Goal: Task Accomplishment & Management: Manage account settings

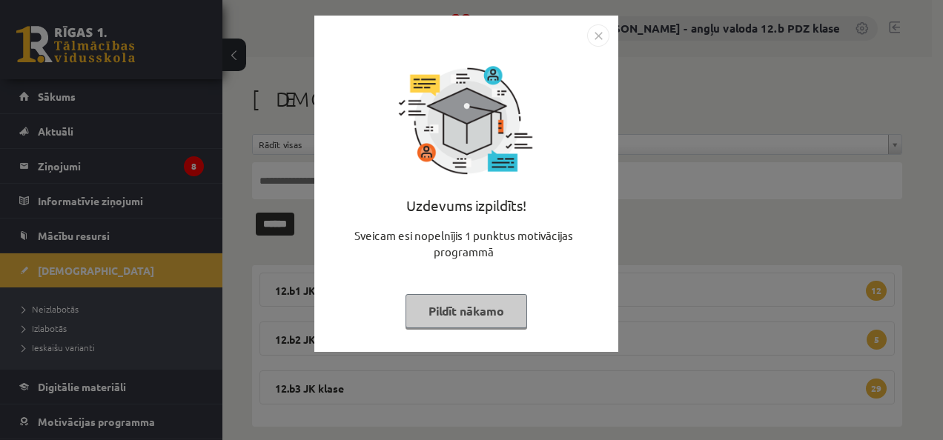
click at [601, 37] on img "Close" at bounding box center [598, 35] width 22 height 22
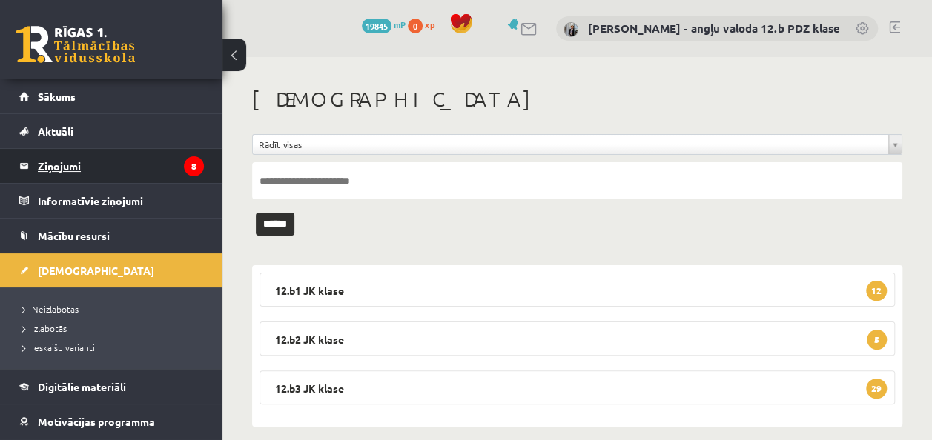
click at [62, 171] on legend "Ziņojumi 8" at bounding box center [121, 166] width 166 height 34
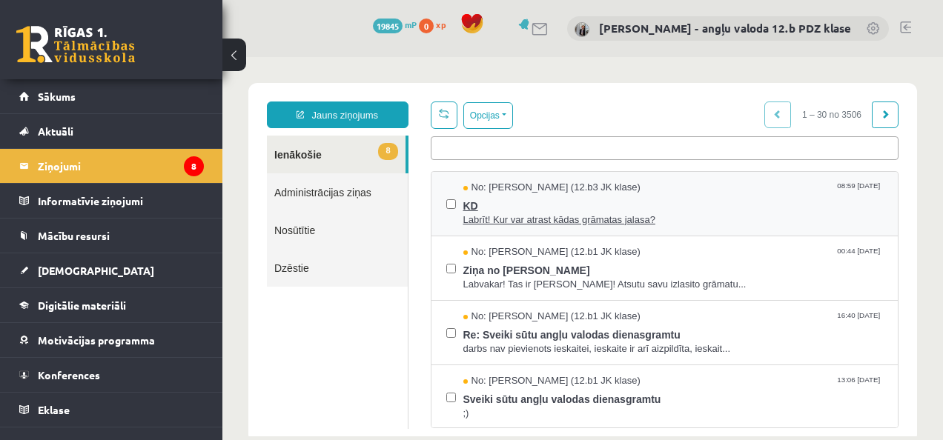
click at [470, 193] on span "No: Krists Salmins (12.b3 JK klase)" at bounding box center [551, 188] width 177 height 14
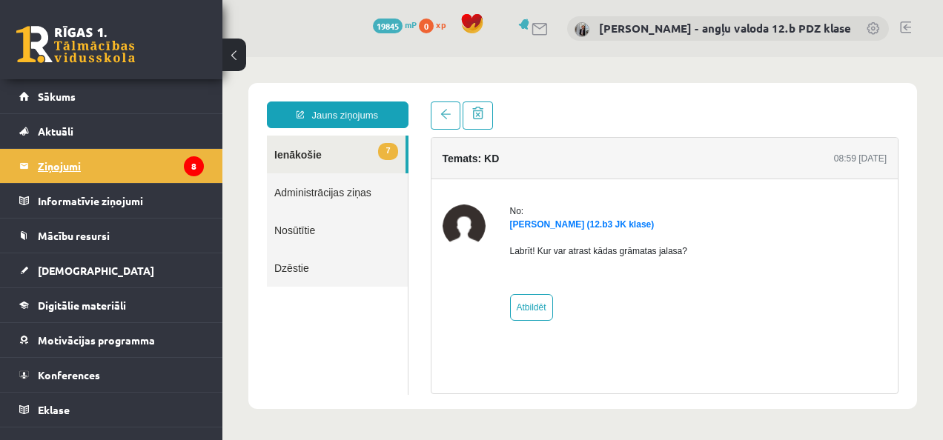
click at [96, 169] on legend "Ziņojumi 8" at bounding box center [121, 166] width 166 height 34
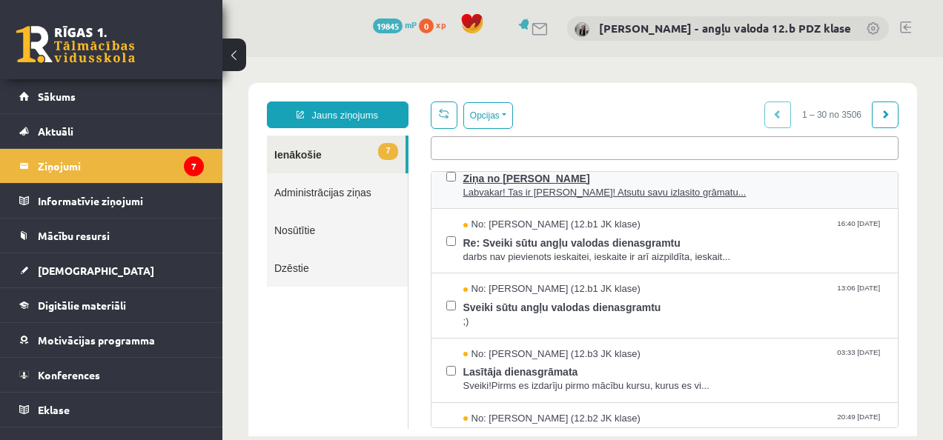
scroll to position [173, 0]
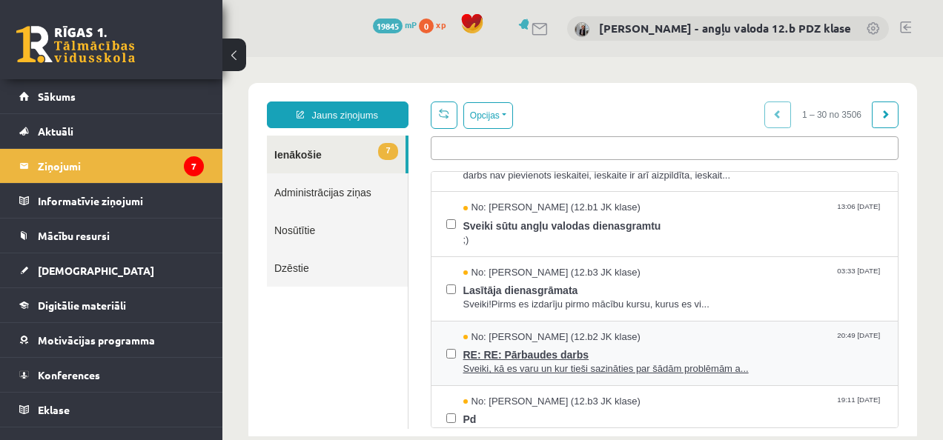
click at [540, 348] on span "RE: RE: Pārbaudes darbs" at bounding box center [673, 353] width 420 height 19
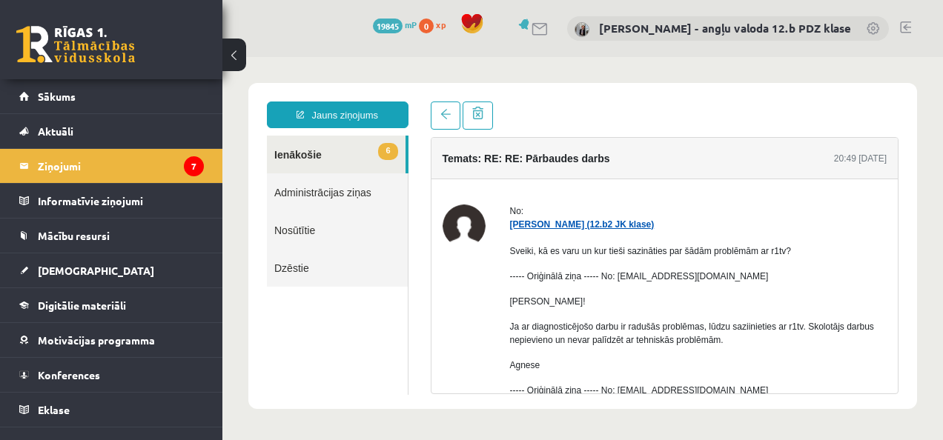
scroll to position [130, 0]
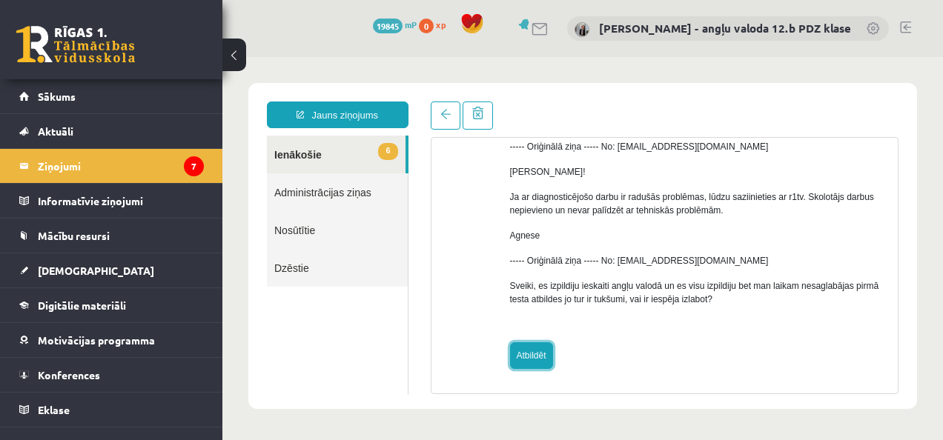
click at [529, 347] on link "Atbildēt" at bounding box center [531, 356] width 43 height 27
type input "**********"
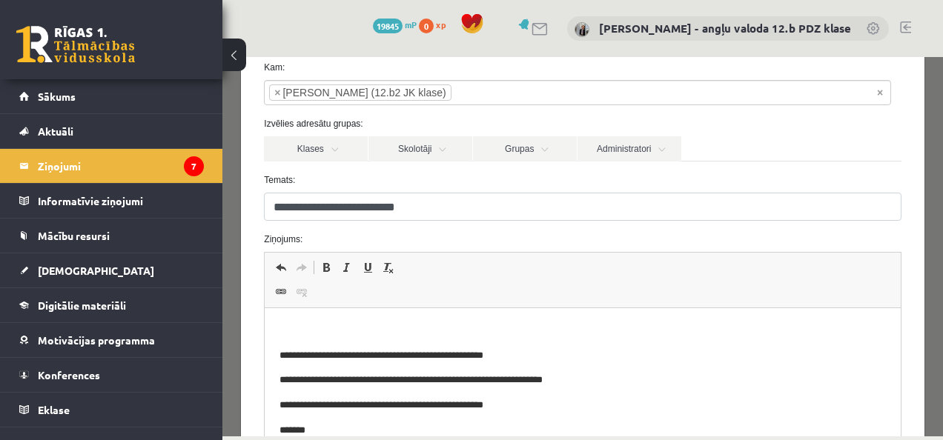
scroll to position [82, 0]
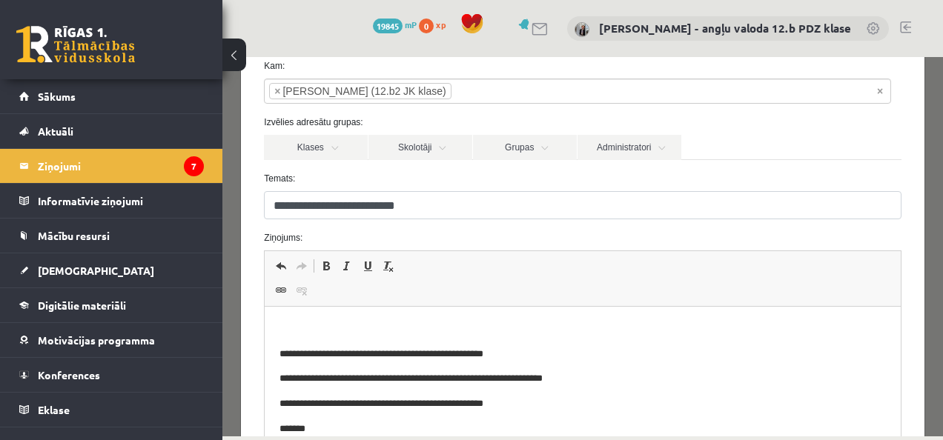
click at [292, 322] on p "Tekstverwerker, wiswyg-editor-47024903919740-1758097324-720" at bounding box center [583, 330] width 606 height 16
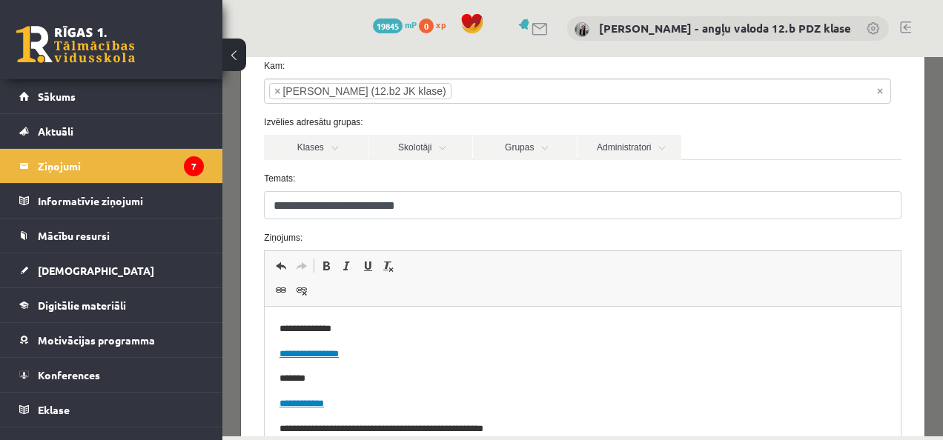
scroll to position [275, 0]
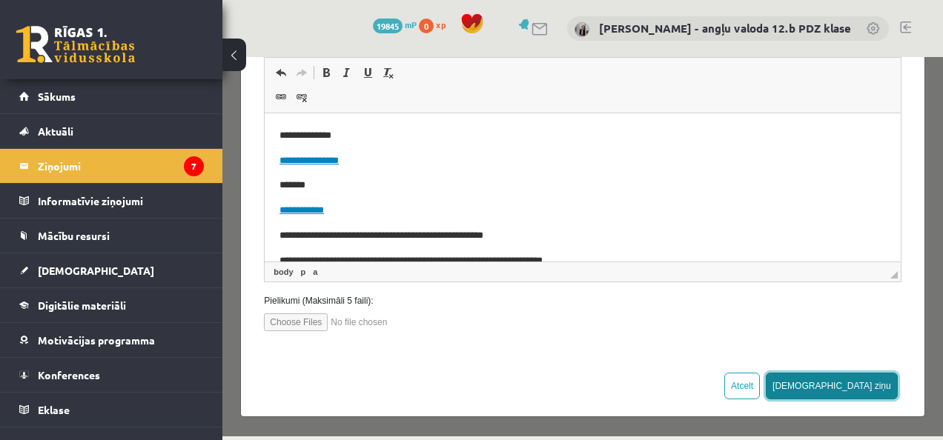
click at [856, 383] on button "[DEMOGRAPHIC_DATA] ziņu" at bounding box center [832, 386] width 132 height 27
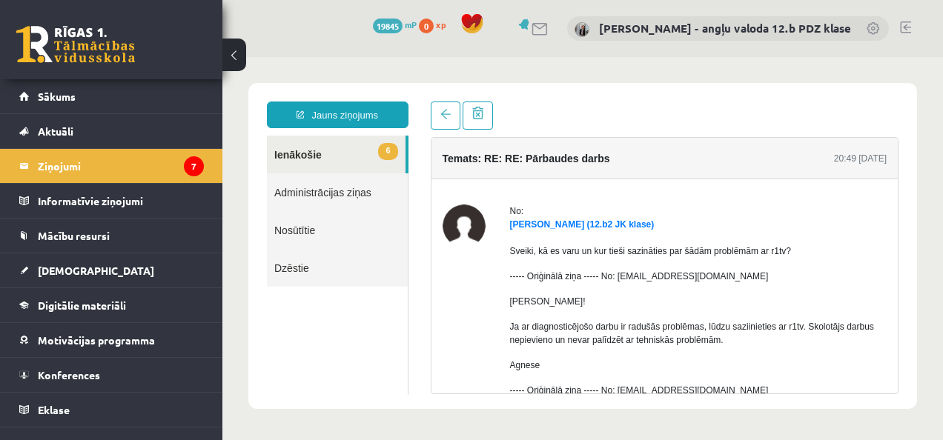
scroll to position [0, 0]
click at [69, 165] on legend "Ziņojumi 7" at bounding box center [121, 166] width 166 height 34
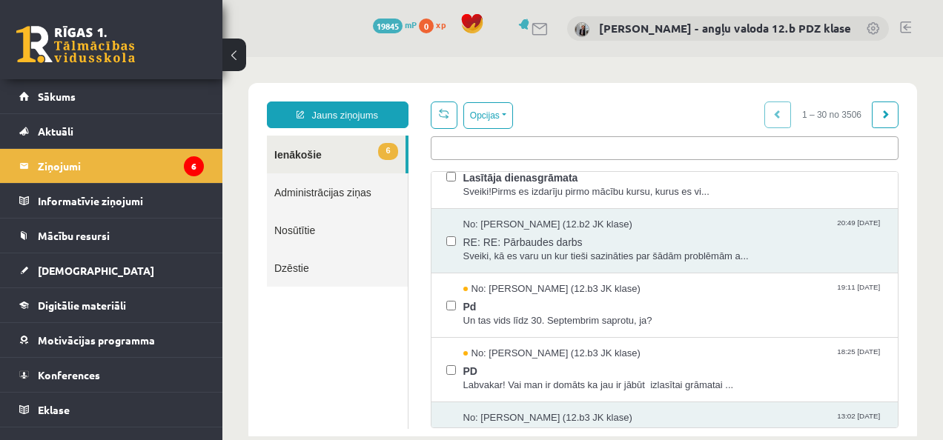
scroll to position [288, 0]
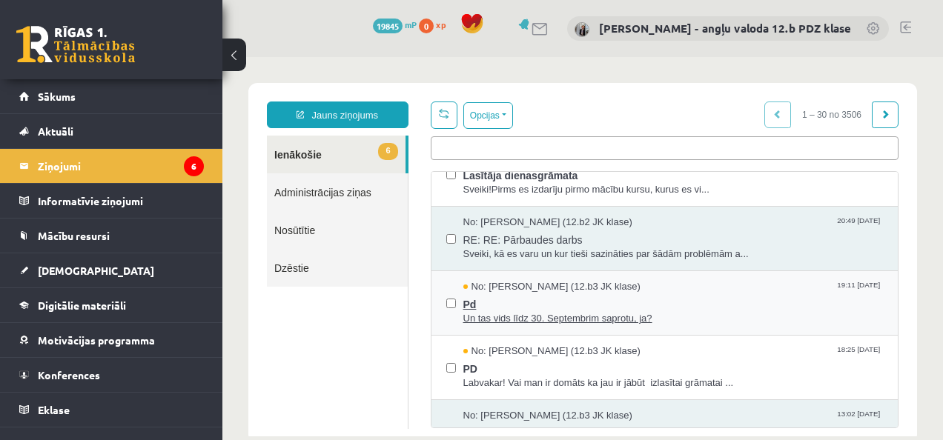
click at [603, 284] on span "No: Justs Rožkalns (12.b3 JK klase)" at bounding box center [551, 287] width 177 height 14
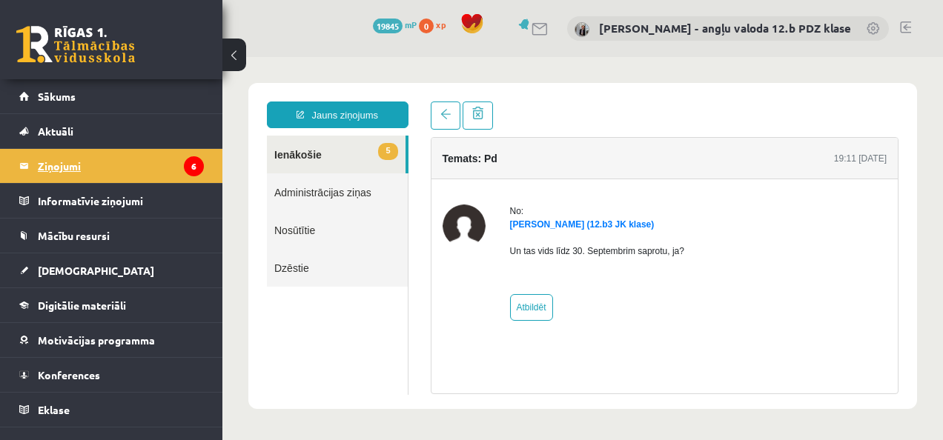
scroll to position [0, 0]
click at [94, 167] on legend "Ziņojumi 6" at bounding box center [121, 166] width 166 height 34
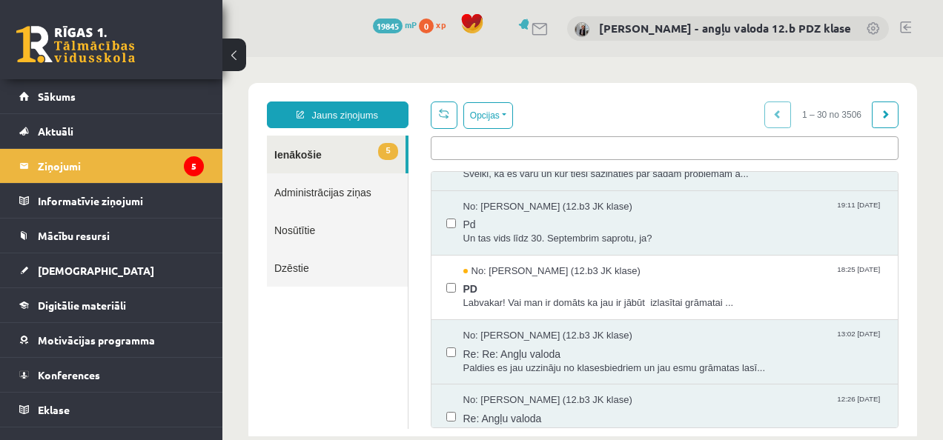
scroll to position [372, 0]
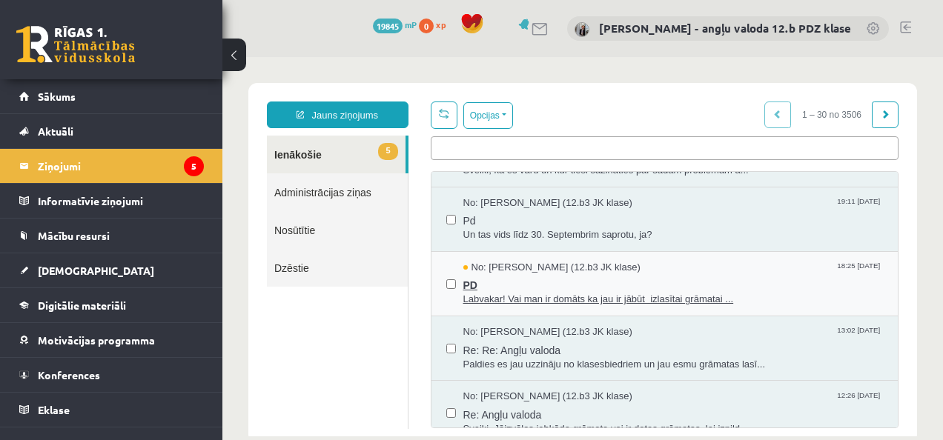
click at [581, 278] on span "PD" at bounding box center [673, 283] width 420 height 19
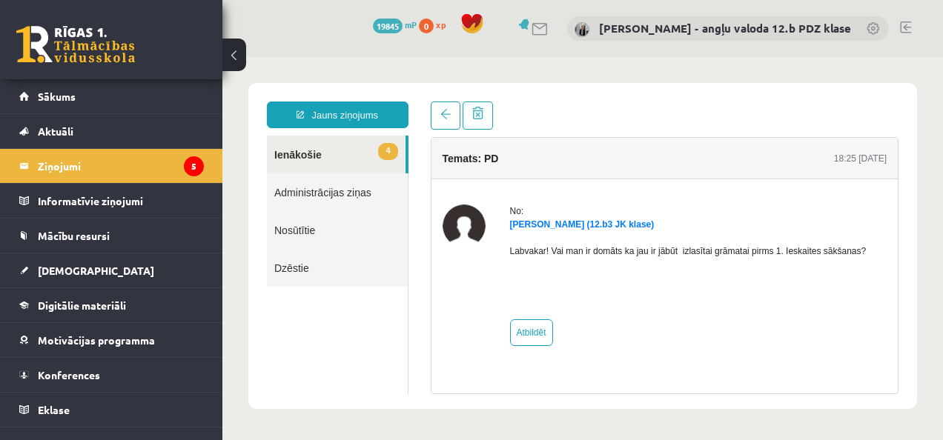
scroll to position [0, 0]
click at [59, 164] on legend "Ziņojumi 5" at bounding box center [121, 166] width 166 height 34
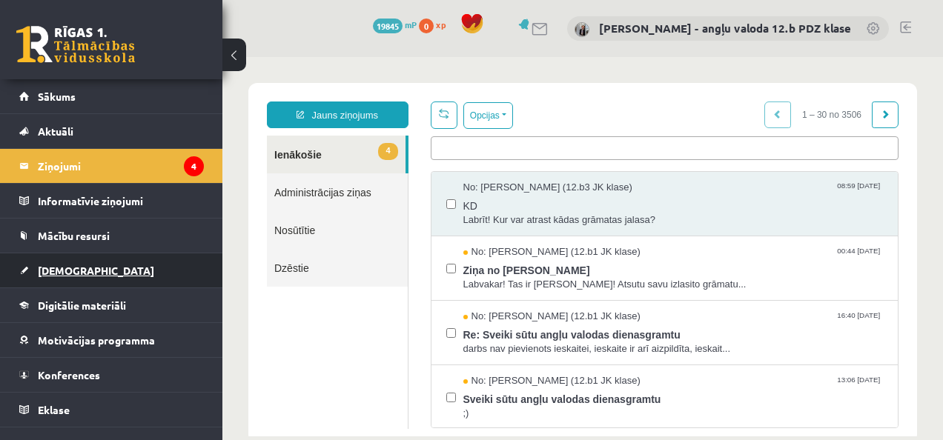
click at [64, 271] on span "[DEMOGRAPHIC_DATA]" at bounding box center [96, 270] width 116 height 13
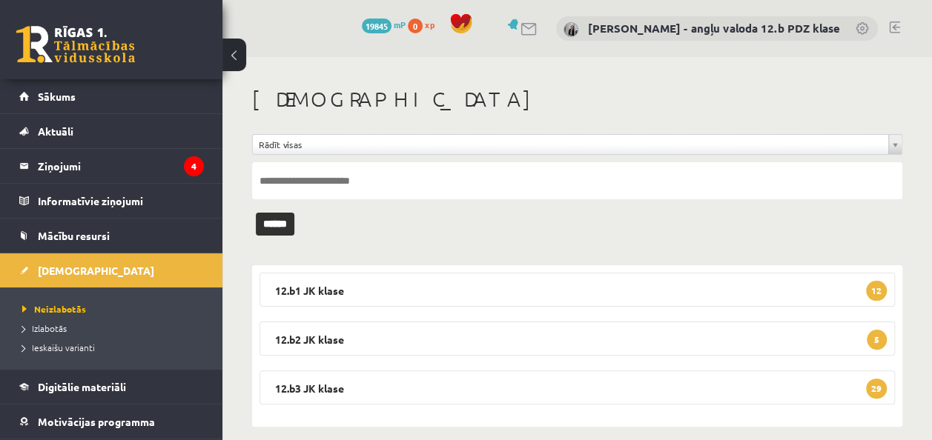
scroll to position [15, 0]
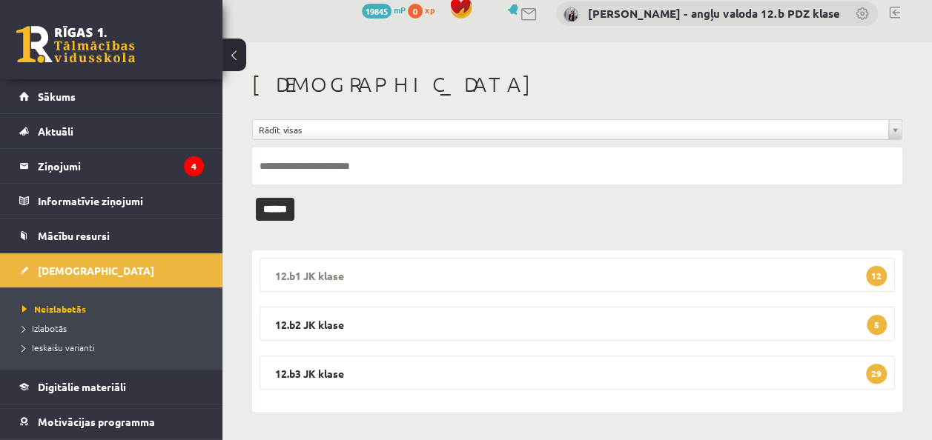
click at [331, 273] on legend "12.b1 JK klase 12" at bounding box center [576, 275] width 635 height 34
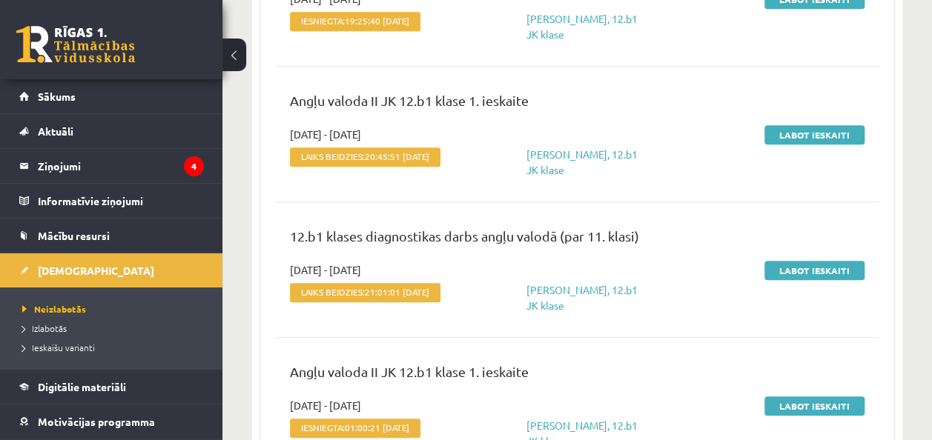
scroll to position [523, 0]
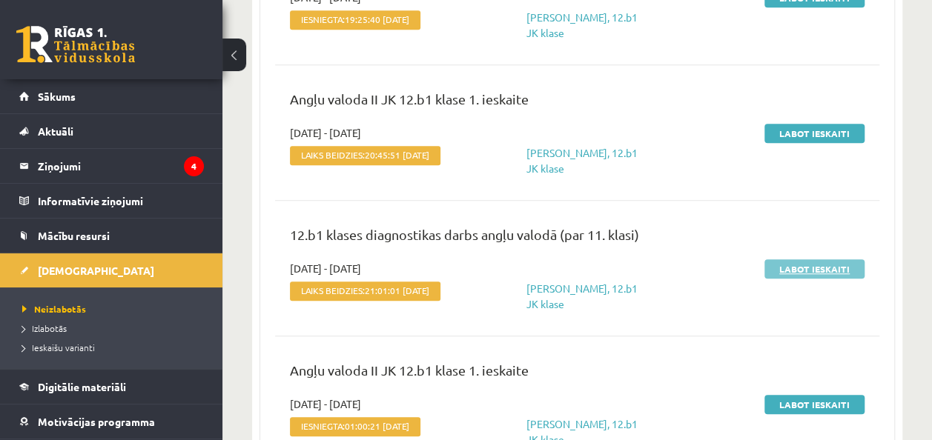
click at [809, 278] on link "Labot ieskaiti" at bounding box center [814, 268] width 100 height 19
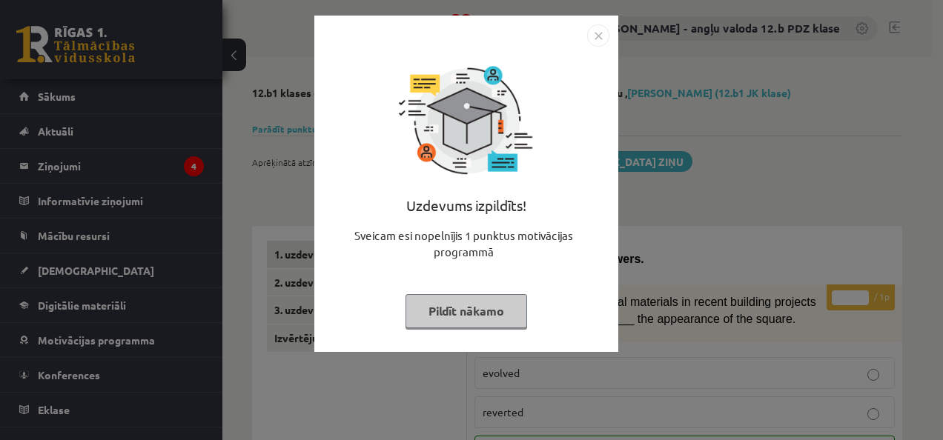
click at [596, 33] on img "Close" at bounding box center [598, 35] width 22 height 22
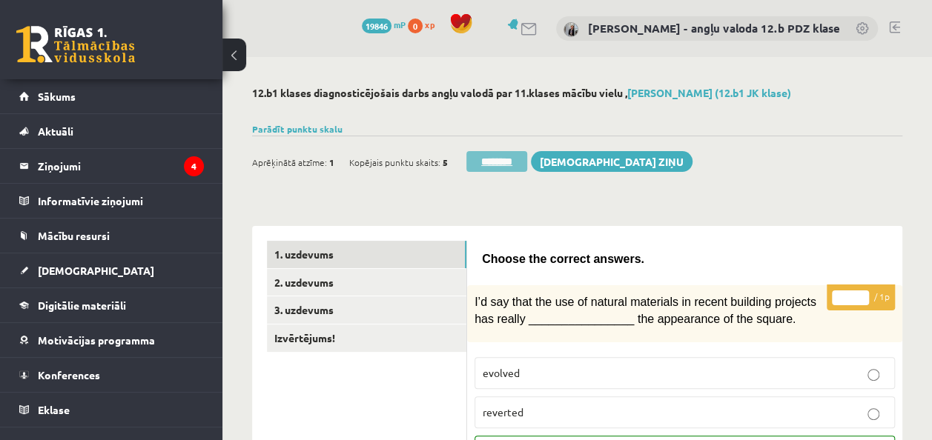
click at [503, 154] on input "********" at bounding box center [496, 161] width 61 height 21
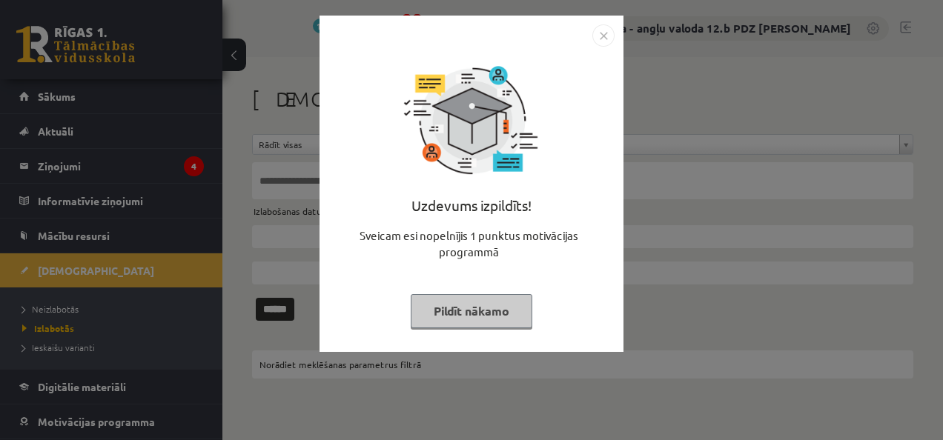
click at [598, 34] on img "Close" at bounding box center [603, 35] width 22 height 22
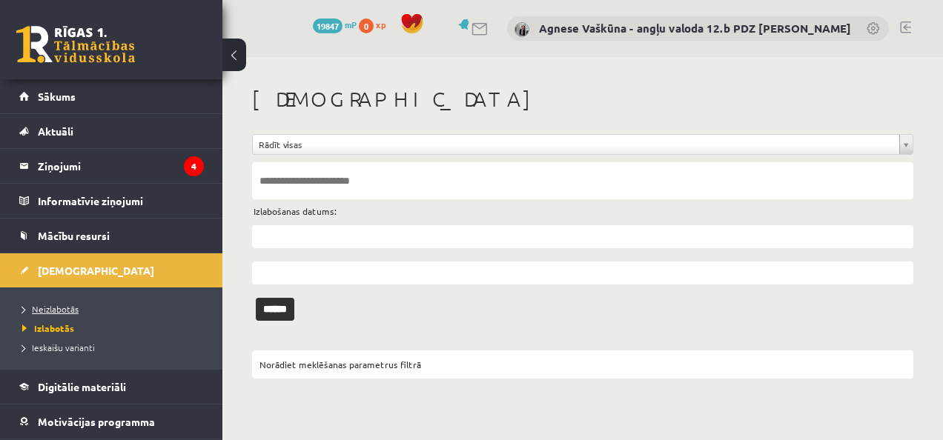
click at [69, 304] on span "Neizlabotās" at bounding box center [50, 309] width 56 height 12
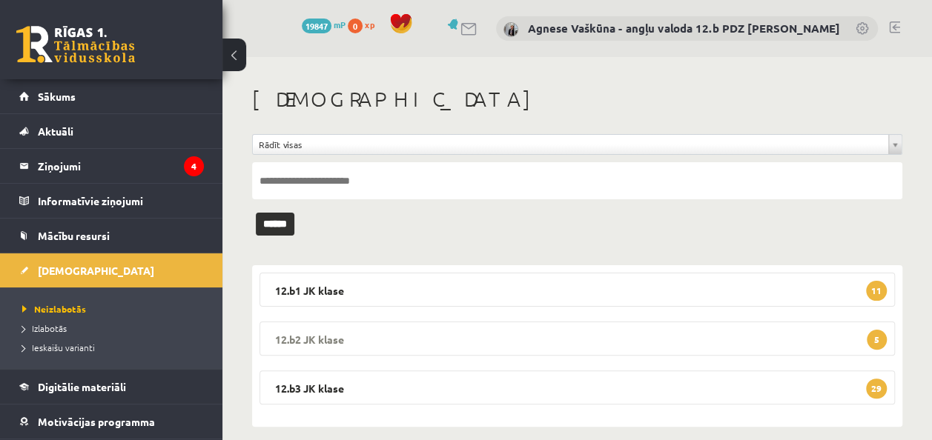
click at [359, 331] on legend "12.b2 JK klase 5" at bounding box center [576, 339] width 635 height 34
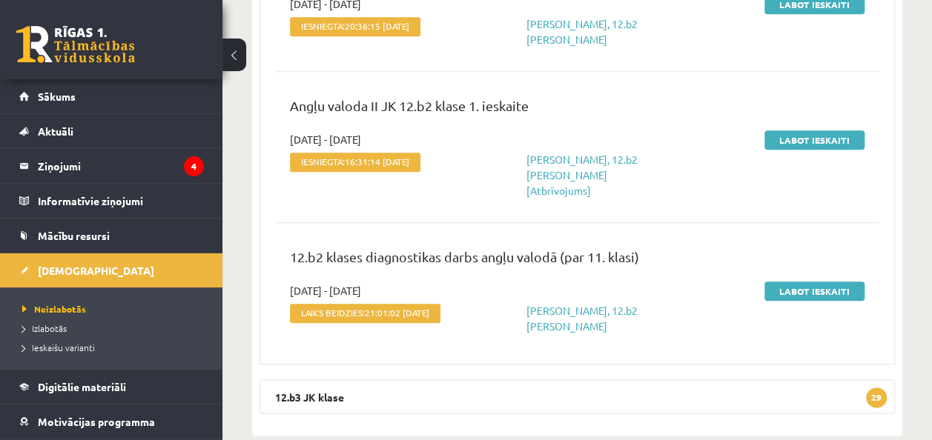
scroll to position [733, 0]
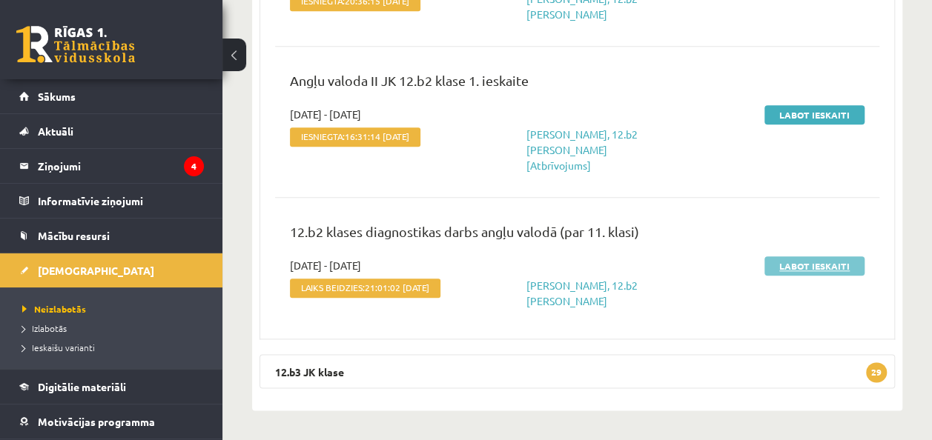
click at [810, 257] on link "Labot ieskaiti" at bounding box center [814, 266] width 100 height 19
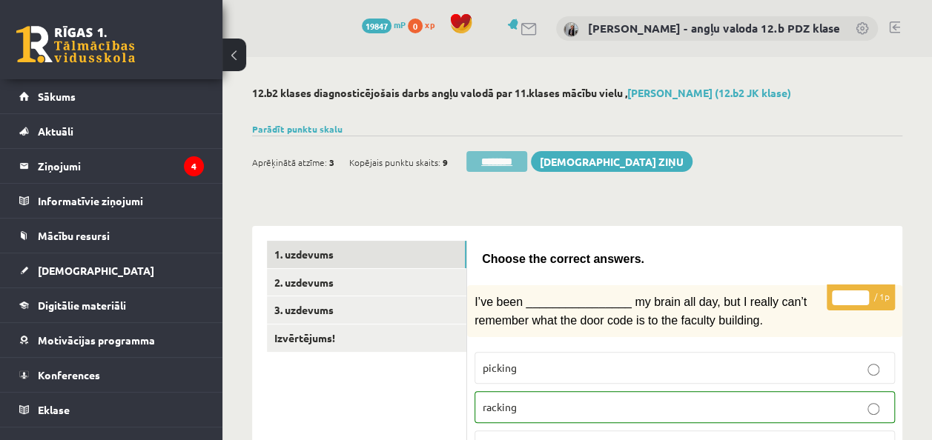
click at [479, 159] on input "********" at bounding box center [496, 161] width 61 height 21
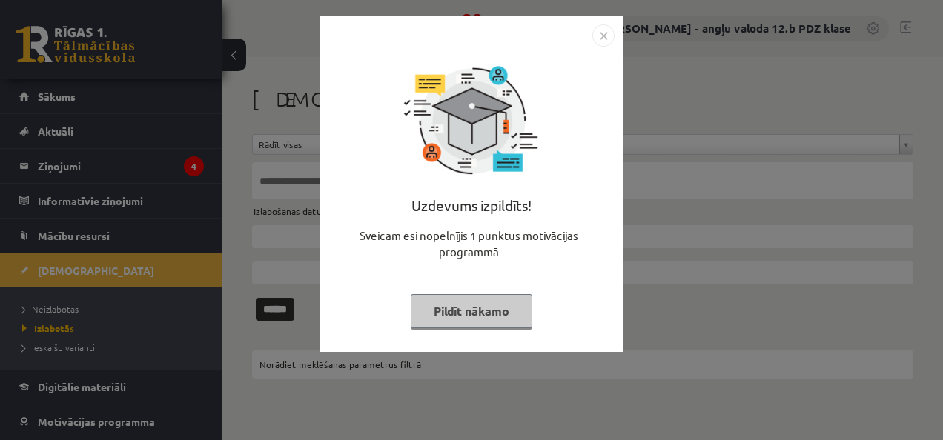
click at [607, 31] on img "Close" at bounding box center [603, 35] width 22 height 22
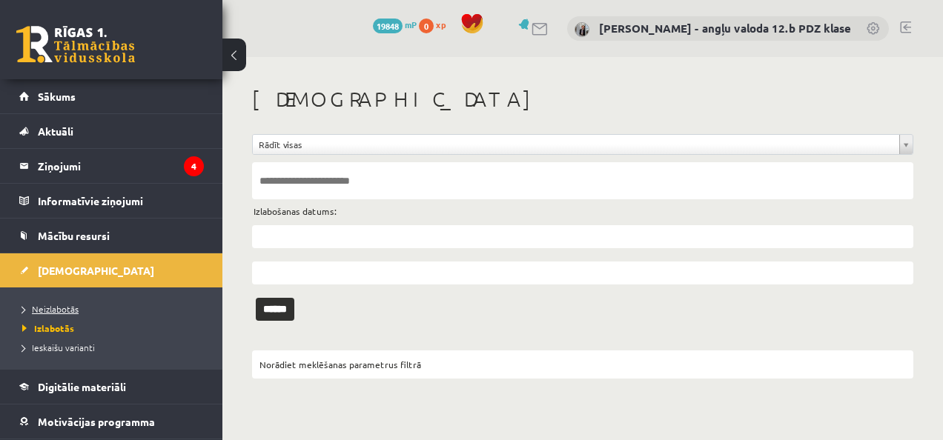
click at [58, 303] on span "Neizlabotās" at bounding box center [50, 309] width 56 height 12
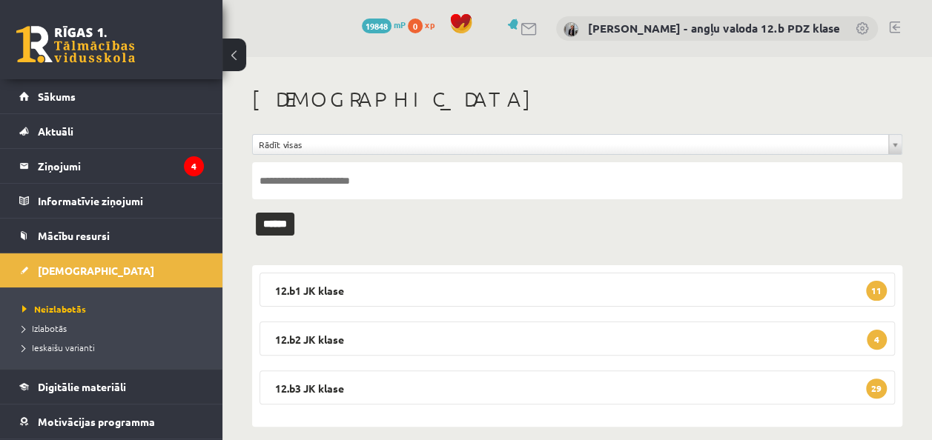
scroll to position [15, 0]
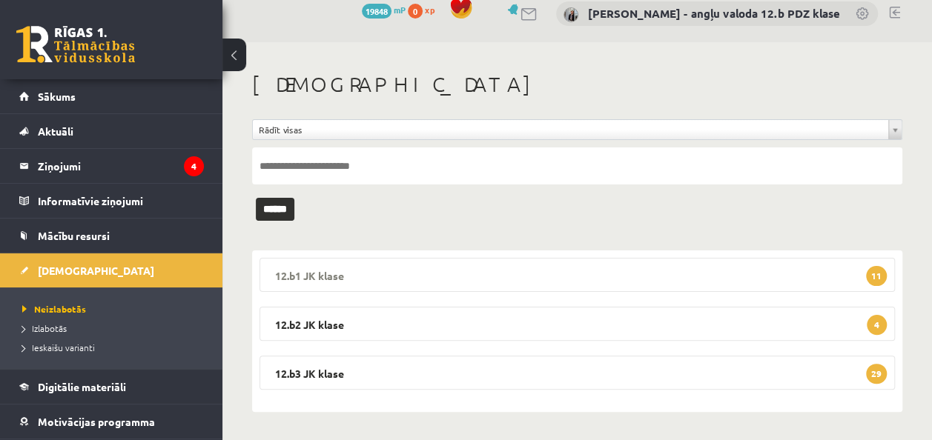
click at [323, 275] on legend "12.b1 JK klase 11" at bounding box center [576, 275] width 635 height 34
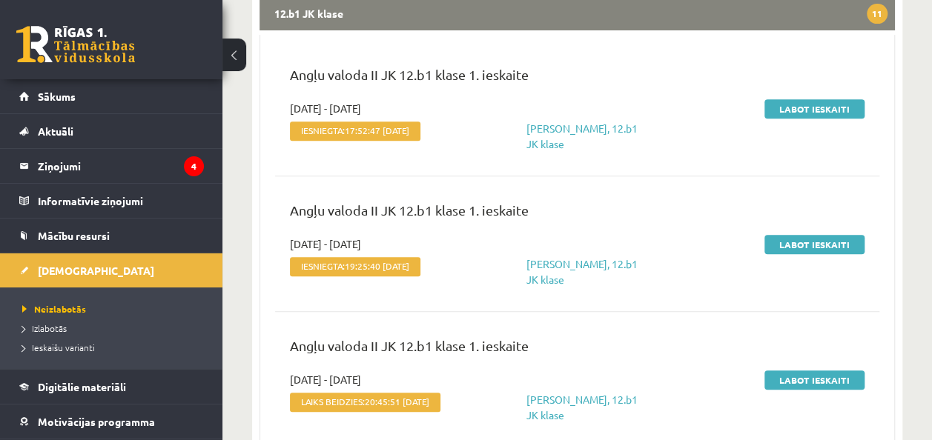
scroll to position [276, 0]
click at [532, 10] on legend "12.b1 JK klase 11" at bounding box center [576, 14] width 635 height 34
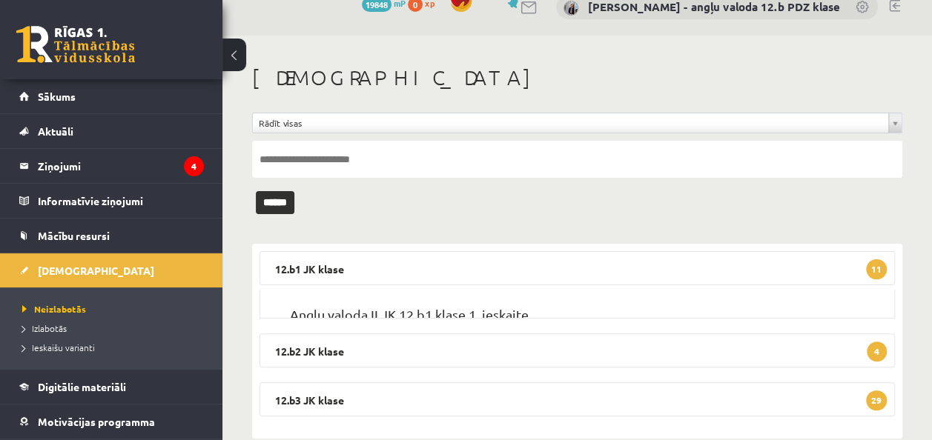
scroll to position [15, 0]
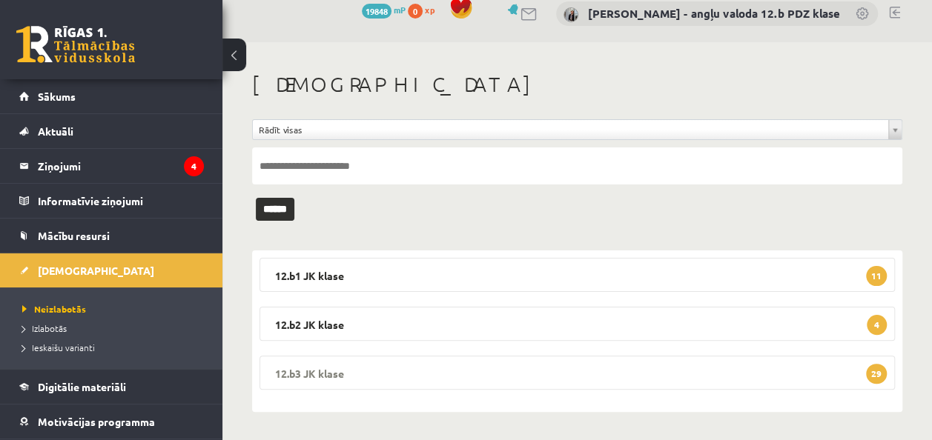
click at [323, 372] on legend "12.b3 JK klase 29" at bounding box center [576, 373] width 635 height 34
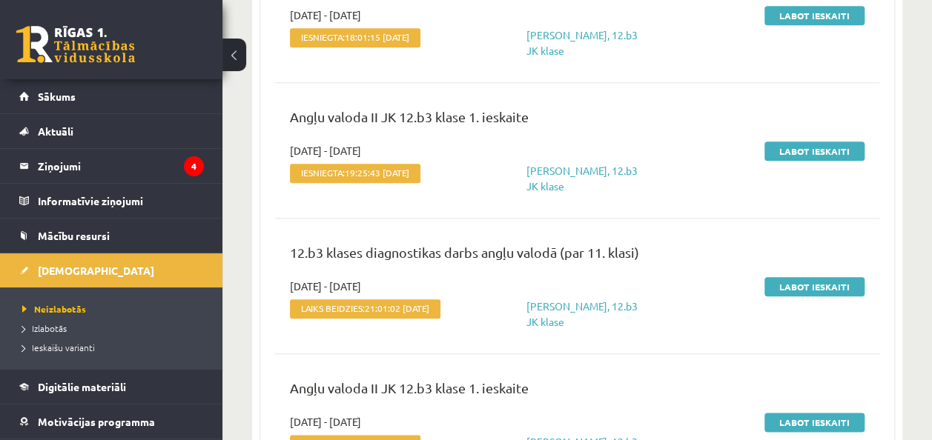
scroll to position [3455, 0]
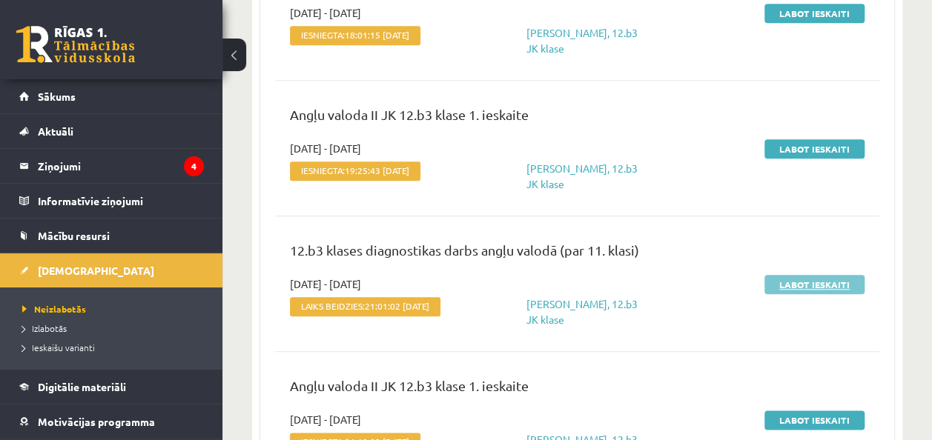
click at [801, 285] on link "Labot ieskaiti" at bounding box center [814, 284] width 100 height 19
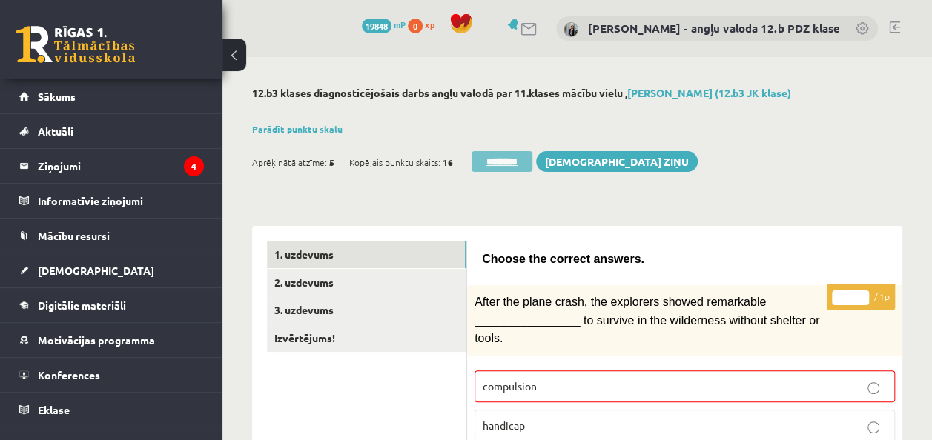
click at [515, 156] on input "********" at bounding box center [502, 161] width 61 height 21
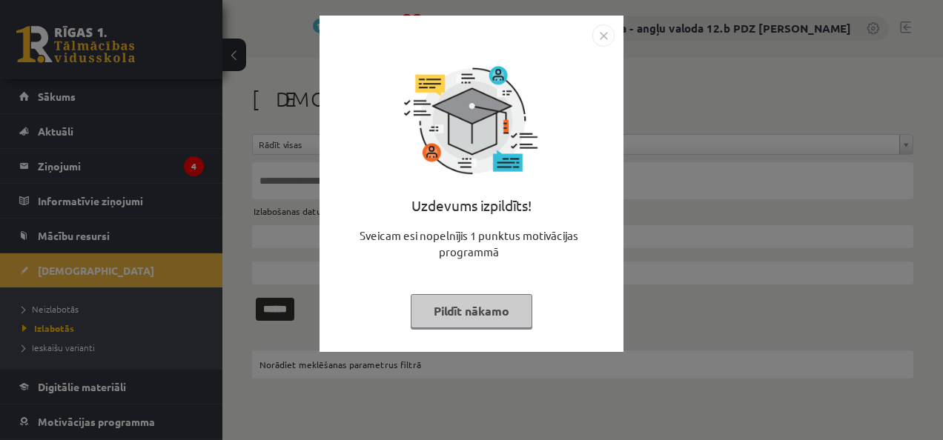
click at [601, 32] on img "Close" at bounding box center [603, 35] width 22 height 22
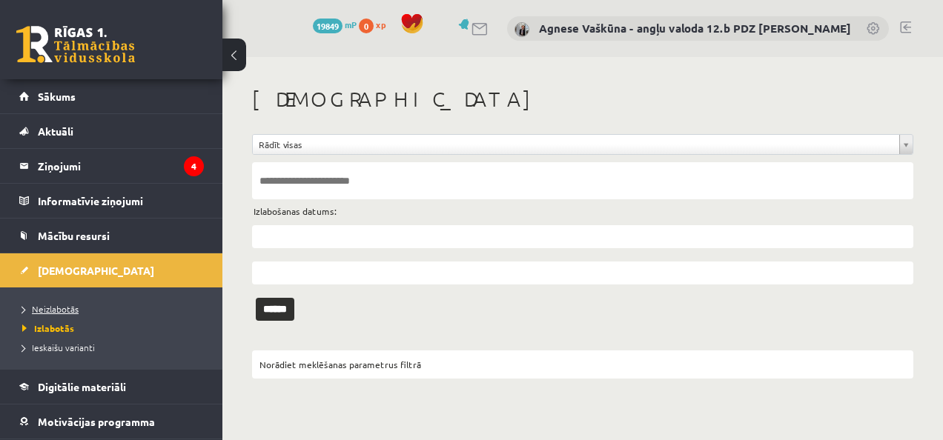
click at [63, 305] on span "Neizlabotās" at bounding box center [50, 309] width 56 height 12
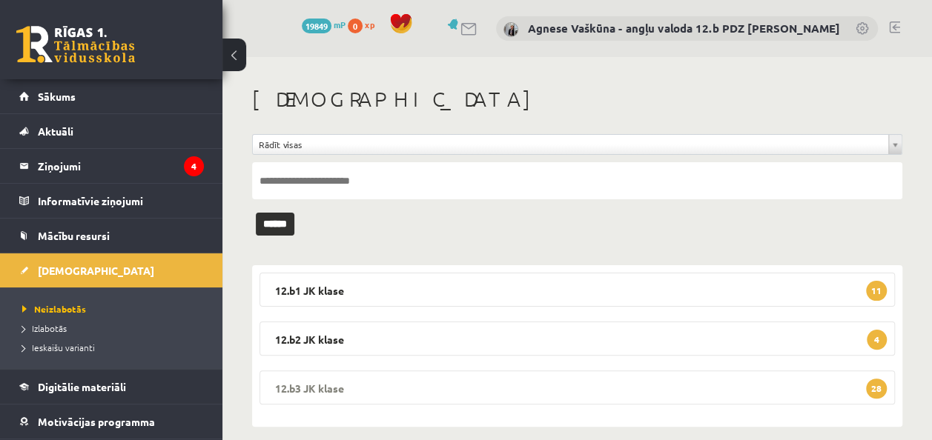
click at [313, 381] on legend "12.b3 [PERSON_NAME] 28" at bounding box center [576, 388] width 635 height 34
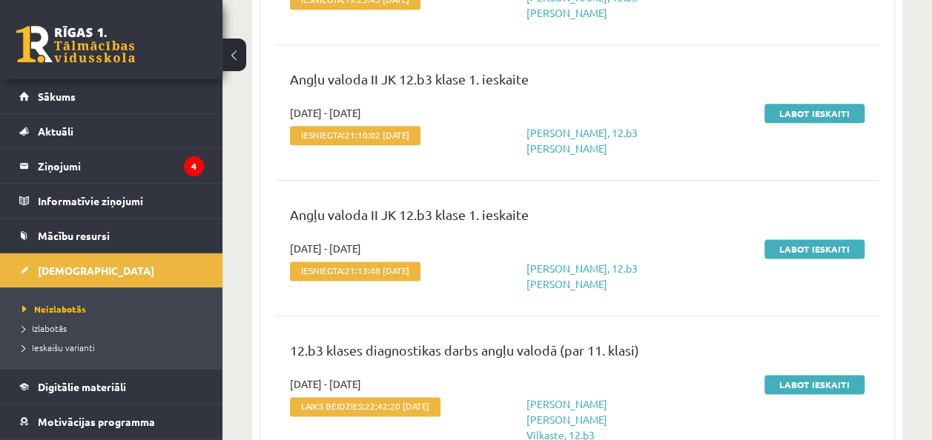
scroll to position [3848, 0]
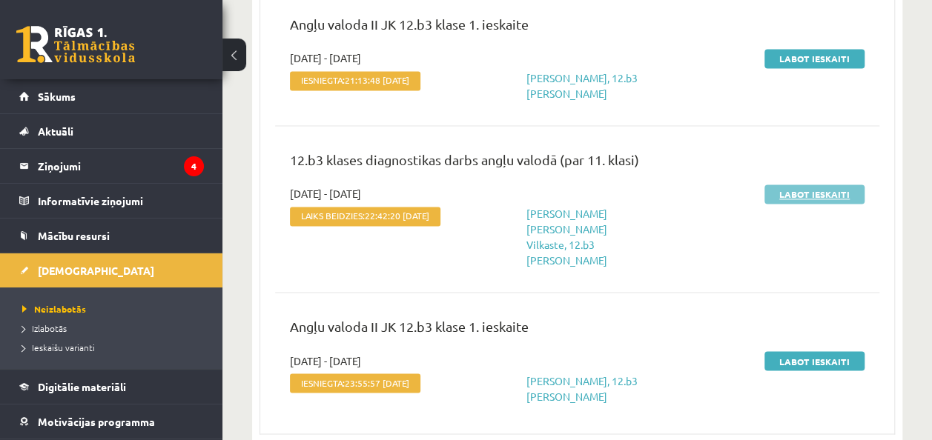
click at [801, 185] on link "Labot ieskaiti" at bounding box center [814, 194] width 100 height 19
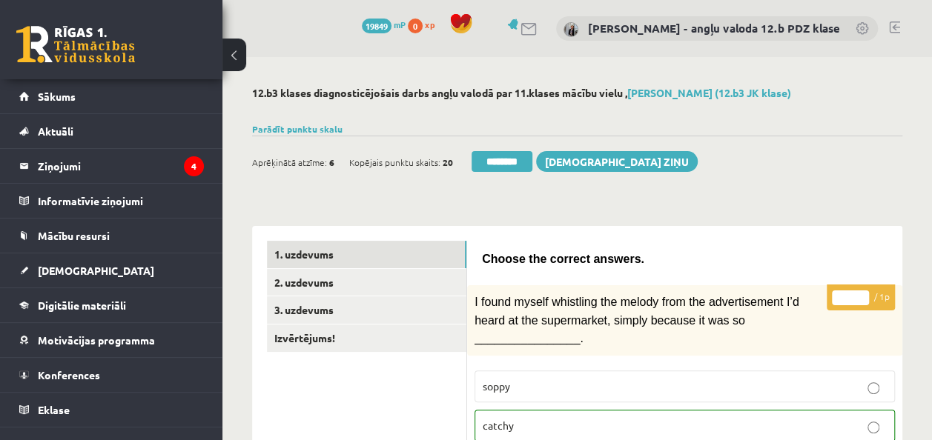
click at [516, 149] on div "Aprēķinātā atzīme: 6 Kopējais punktu skaits: 20 ******** [DEMOGRAPHIC_DATA] ziņu" at bounding box center [577, 157] width 650 height 42
click at [506, 157] on input "********" at bounding box center [502, 161] width 61 height 21
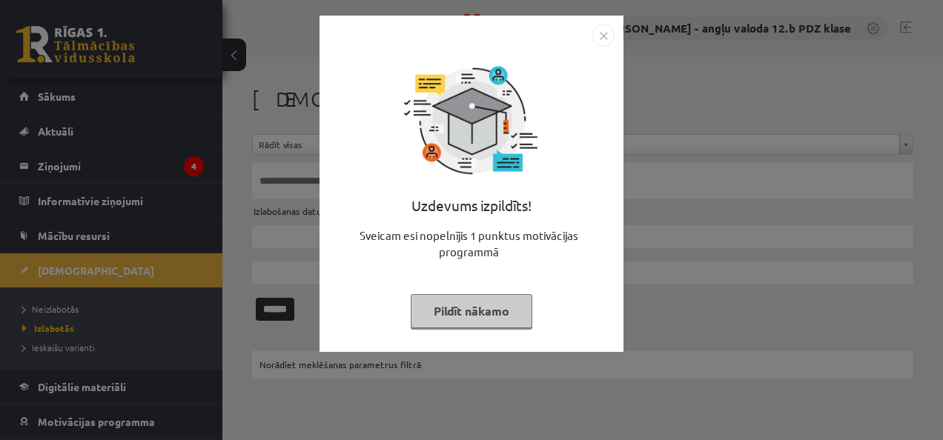
click at [601, 30] on img "Close" at bounding box center [603, 35] width 22 height 22
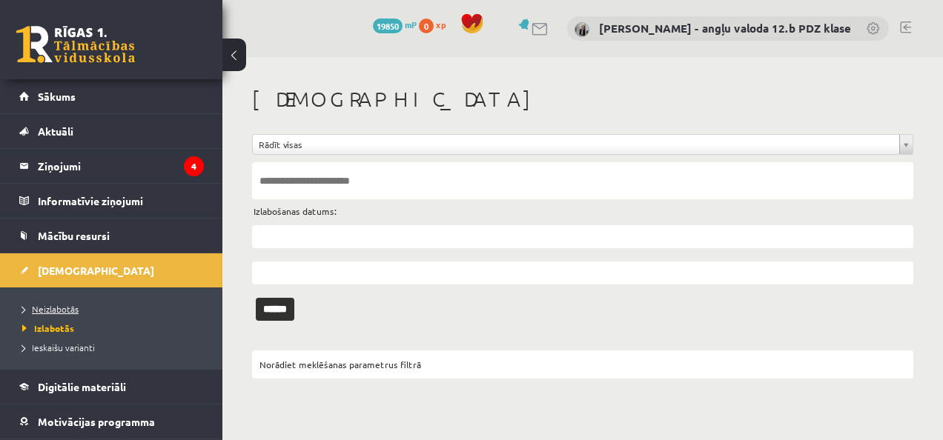
click at [68, 306] on span "Neizlabotās" at bounding box center [50, 309] width 56 height 12
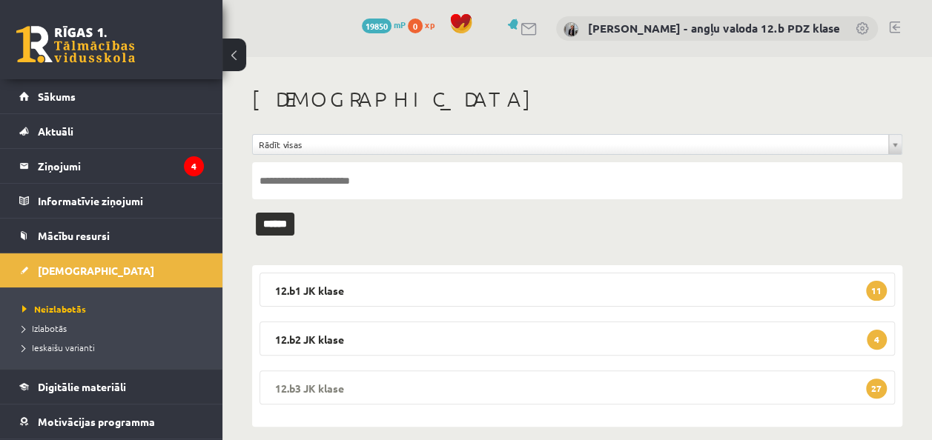
click at [341, 386] on legend "12.b3 JK klase 27" at bounding box center [576, 388] width 635 height 34
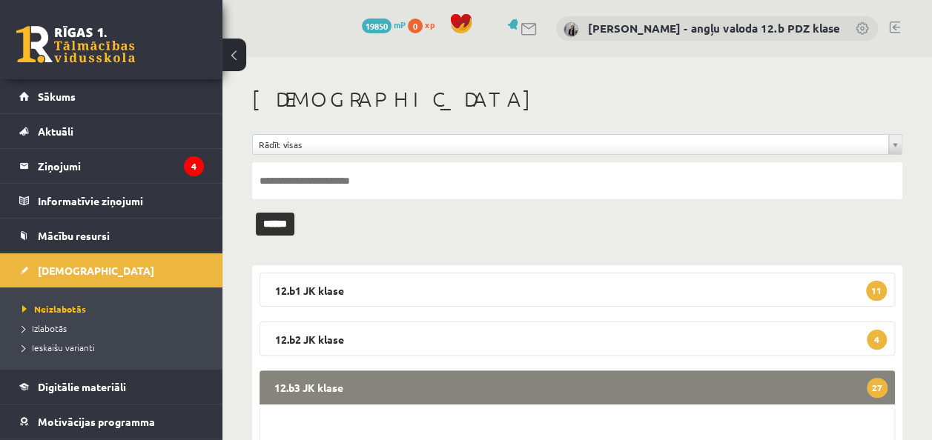
click at [523, 371] on legend "12.b3 JK klase 27" at bounding box center [576, 388] width 635 height 34
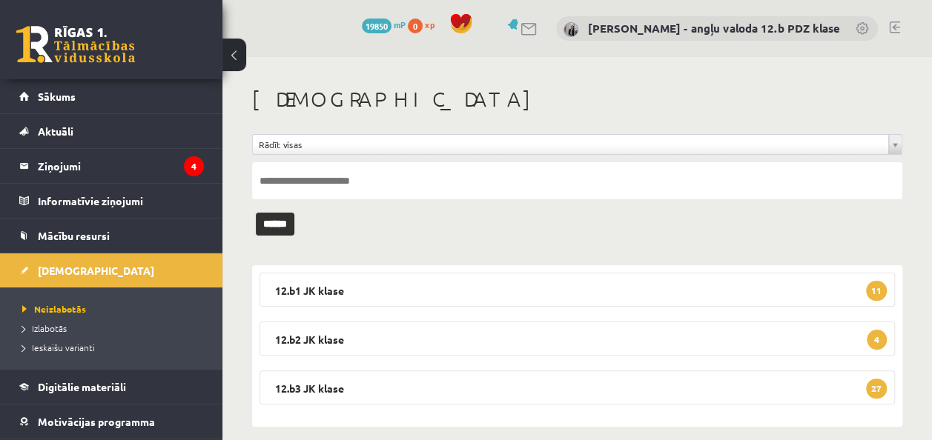
click at [894, 22] on link at bounding box center [894, 28] width 11 height 12
